Goal: Task Accomplishment & Management: Use online tool/utility

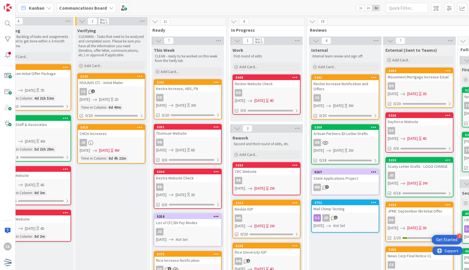
click at [373, 19] on div "19" at bounding box center [458, 21] width 303 height 8
drag, startPoint x: 131, startPoint y: 200, endPoint x: 134, endPoint y: 197, distance: 4.0
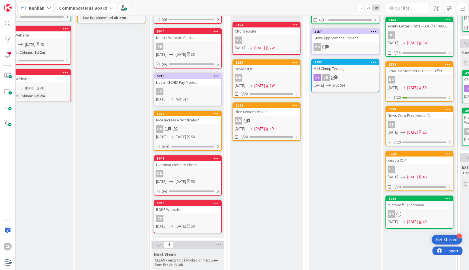
scroll to position [142, 17]
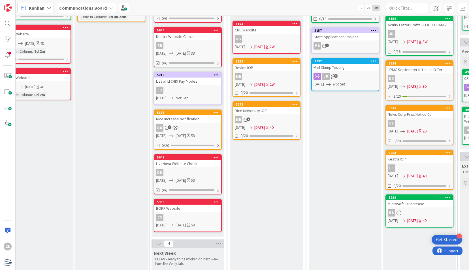
click at [323, 115] on div "Internal Internal team review and sign off. Add Card... 5342 Revlon Increase No…" at bounding box center [345, 171] width 72 height 536
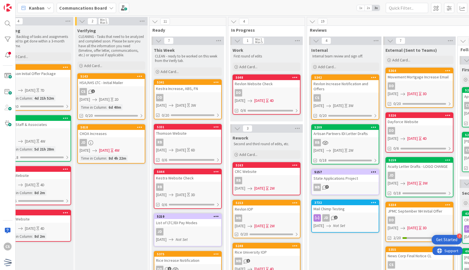
scroll to position [28, 17]
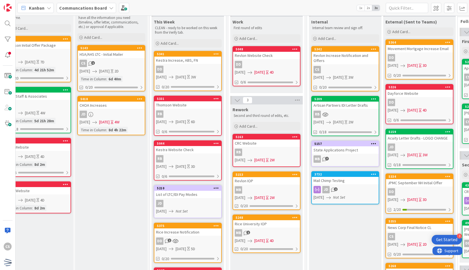
click at [269, 183] on div "Revlon IOP" at bounding box center [266, 180] width 67 height 7
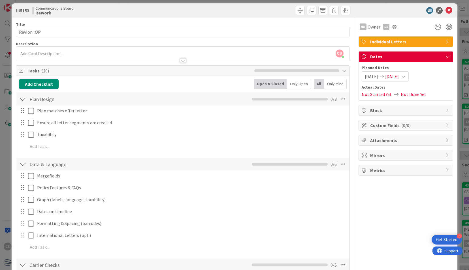
scroll to position [0, 0]
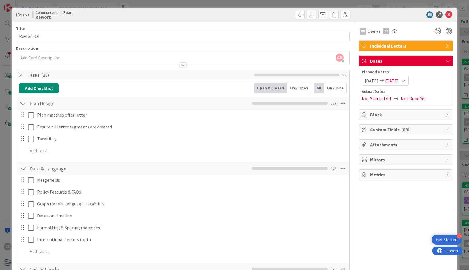
click at [448, 14] on div at bounding box center [403, 14] width 100 height 7
click at [446, 15] on icon at bounding box center [448, 14] width 7 height 7
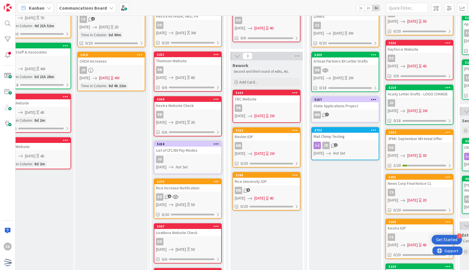
scroll to position [0, 17]
